Goal: Find specific page/section: Find specific page/section

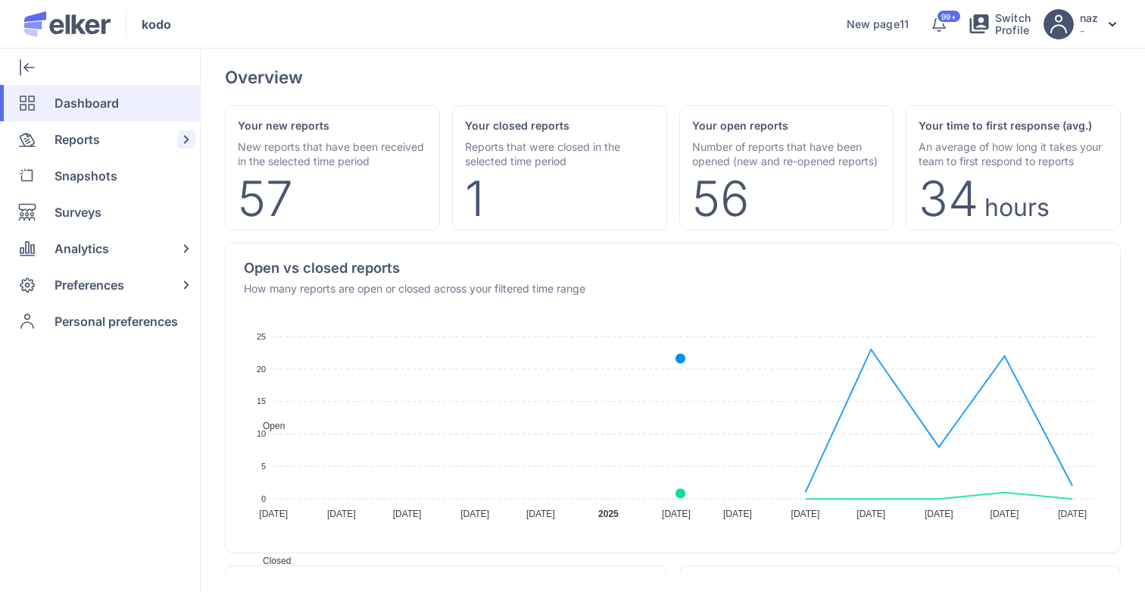
click at [89, 150] on span "Reports" at bounding box center [77, 139] width 45 height 36
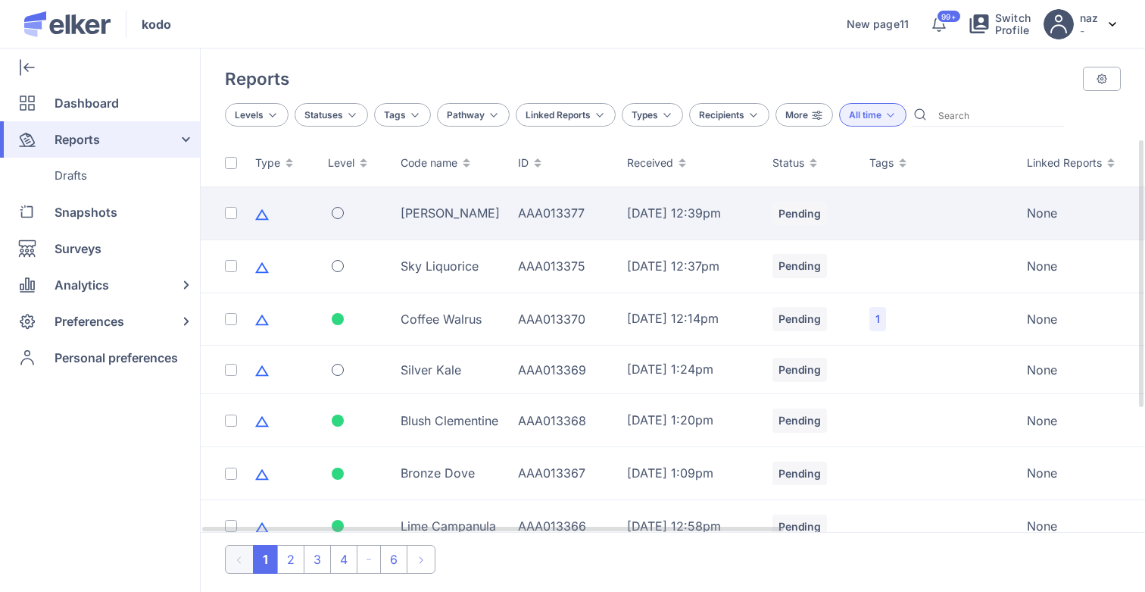
click at [483, 212] on div "[PERSON_NAME]" at bounding box center [450, 213] width 99 height 17
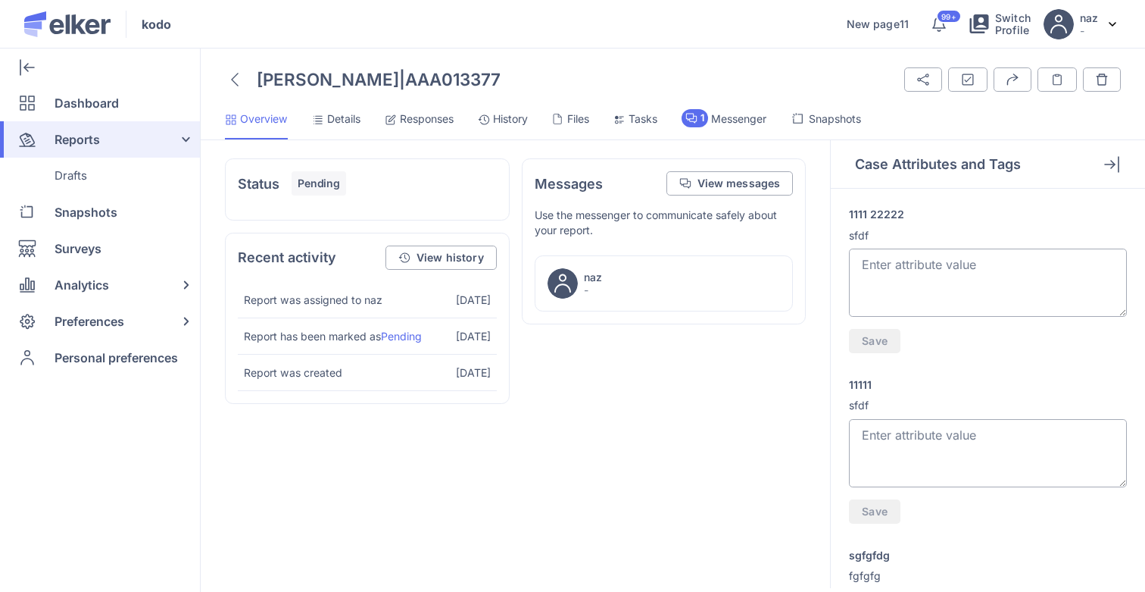
click at [501, 119] on span "History" at bounding box center [510, 118] width 35 height 15
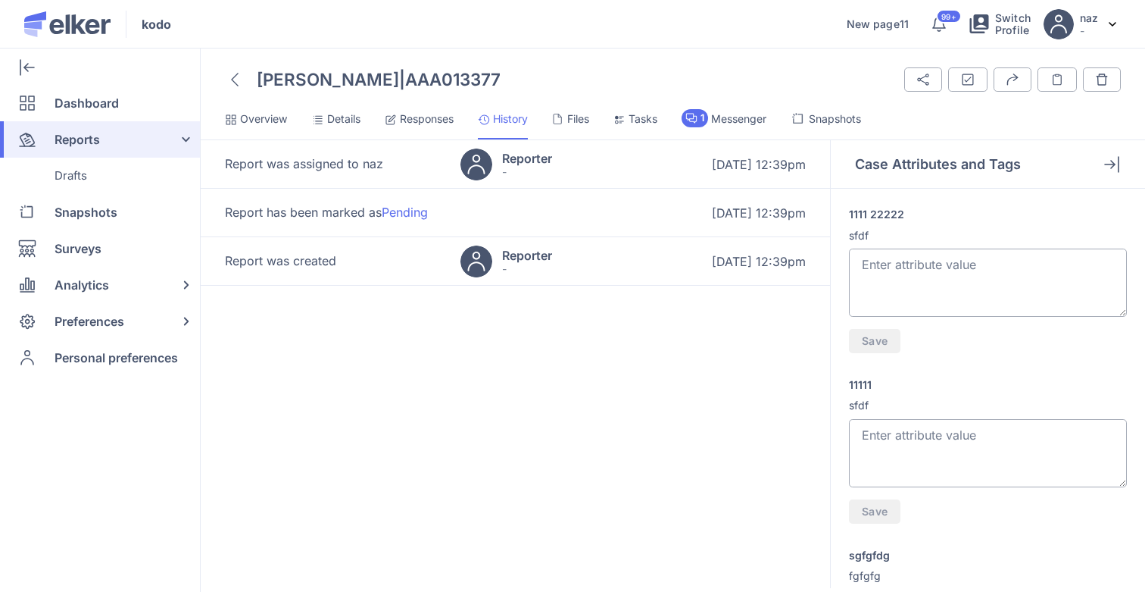
click at [567, 126] on div at bounding box center [559, 118] width 15 height 15
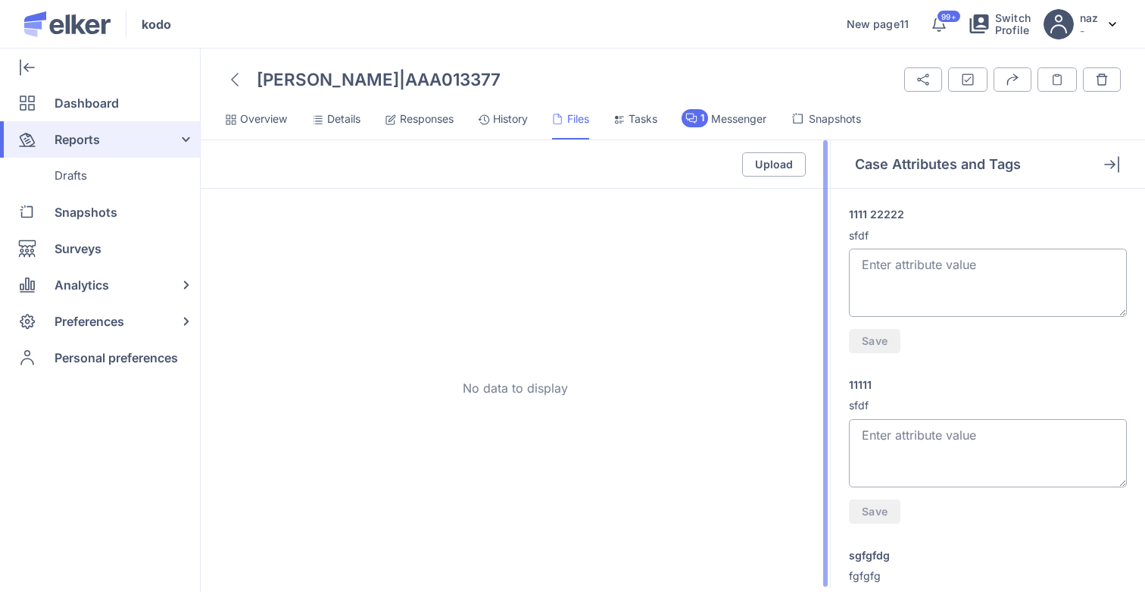
click at [757, 187] on div "Upload" at bounding box center [515, 164] width 629 height 48
click at [764, 171] on button "Upload" at bounding box center [774, 164] width 64 height 24
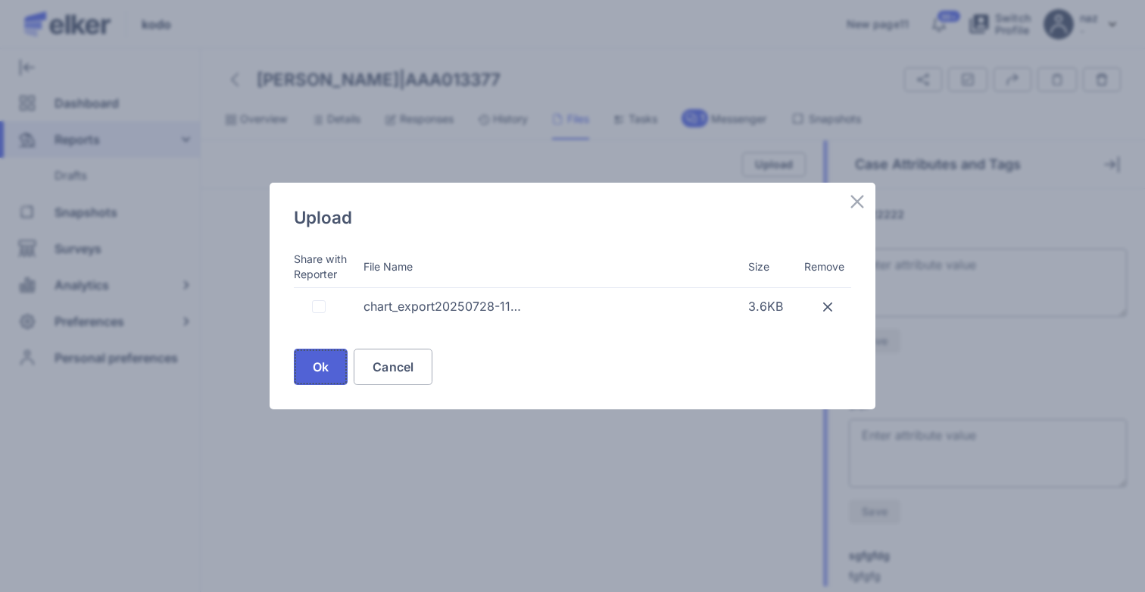
click at [312, 371] on button "Ok" at bounding box center [321, 366] width 54 height 36
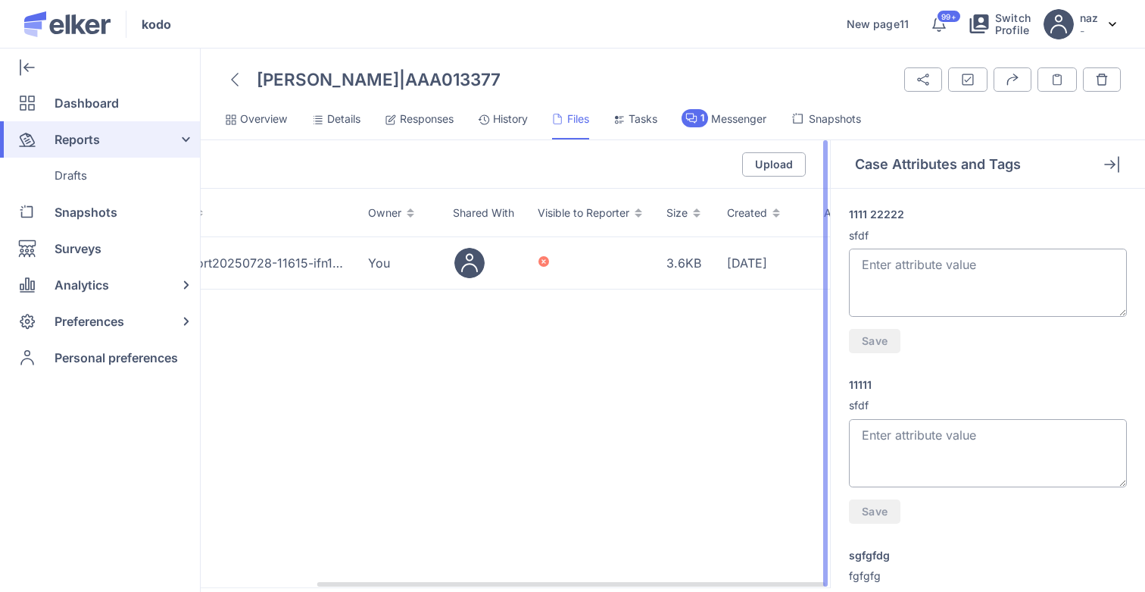
scroll to position [0, 142]
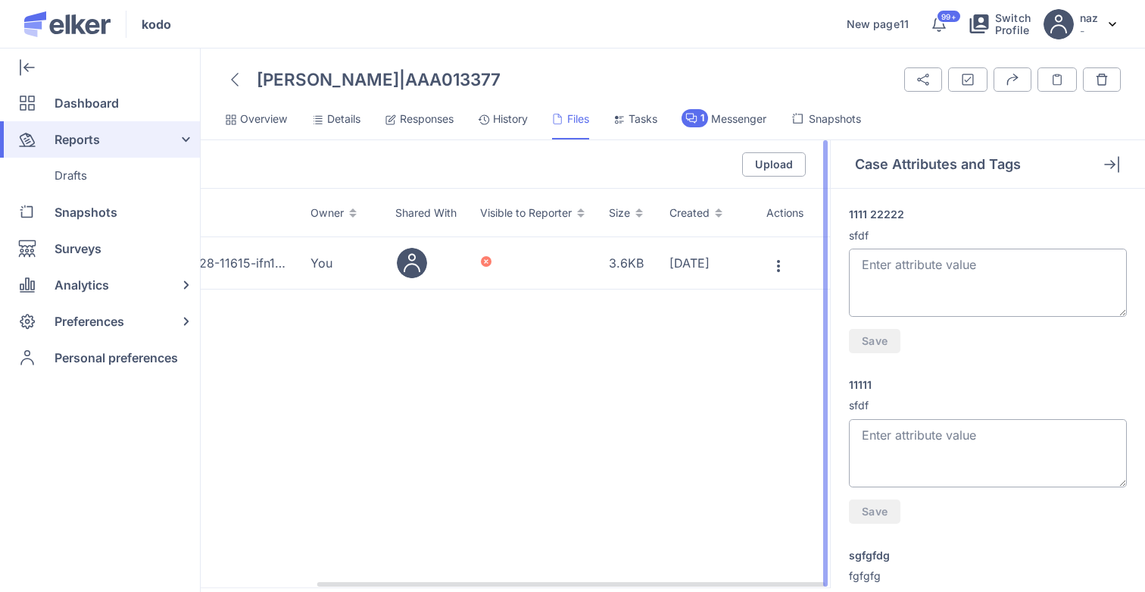
click at [779, 258] on icon at bounding box center [779, 266] width 18 height 18
click at [520, 341] on div "File Name Owner Shared With Visible to Reporter Size Created Actions chart_expo…" at bounding box center [515, 388] width 629 height 399
click at [777, 264] on icon at bounding box center [779, 266] width 18 height 18
click at [592, 376] on div "File Name Owner Shared With Visible to Reporter Size Created Actions chart_expo…" at bounding box center [515, 388] width 629 height 399
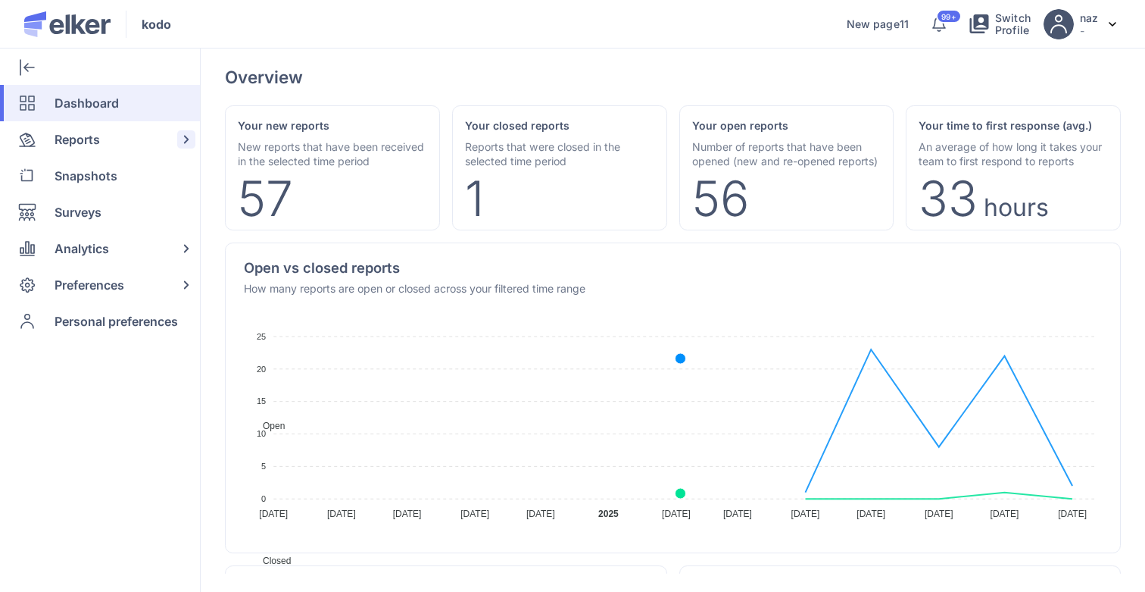
click at [96, 136] on span "Reports" at bounding box center [77, 139] width 45 height 36
click at [93, 129] on span "Reports" at bounding box center [77, 139] width 45 height 36
